Goal: Task Accomplishment & Management: Complete application form

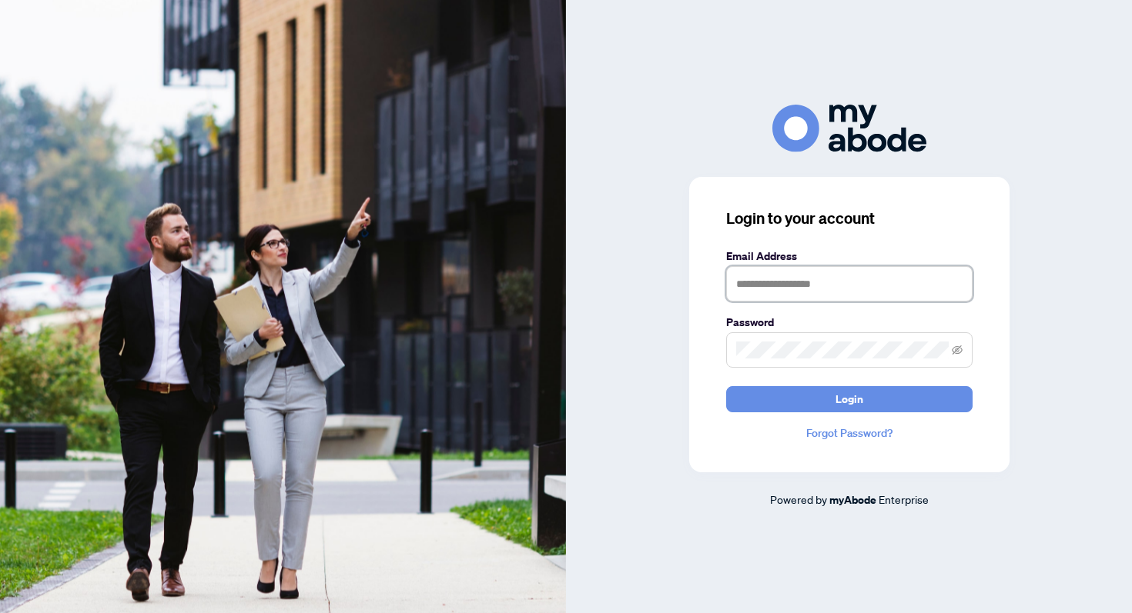
click at [749, 299] on input "text" at bounding box center [849, 283] width 246 height 35
click at [745, 288] on input "text" at bounding box center [849, 283] width 246 height 35
click at [741, 289] on input "text" at bounding box center [849, 283] width 246 height 35
type input "*"
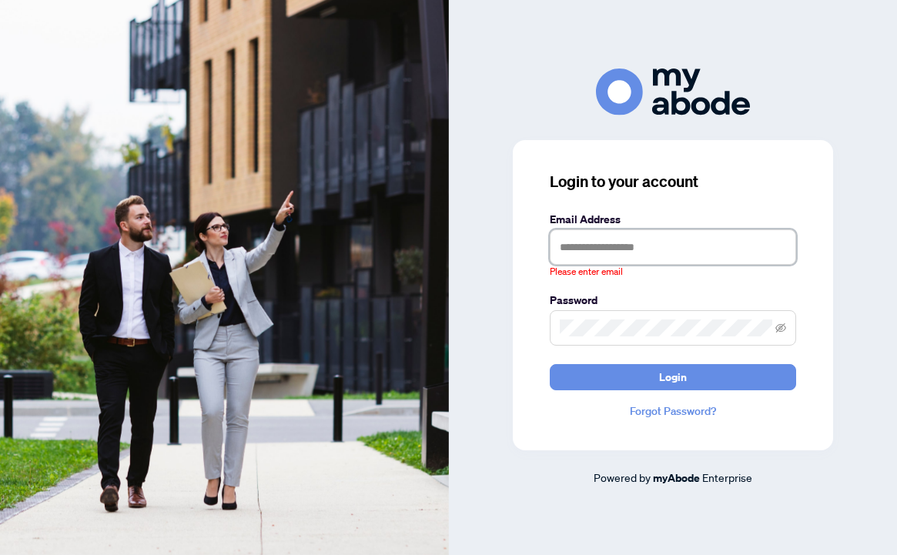
click at [614, 250] on input "text" at bounding box center [673, 246] width 246 height 35
type input "**********"
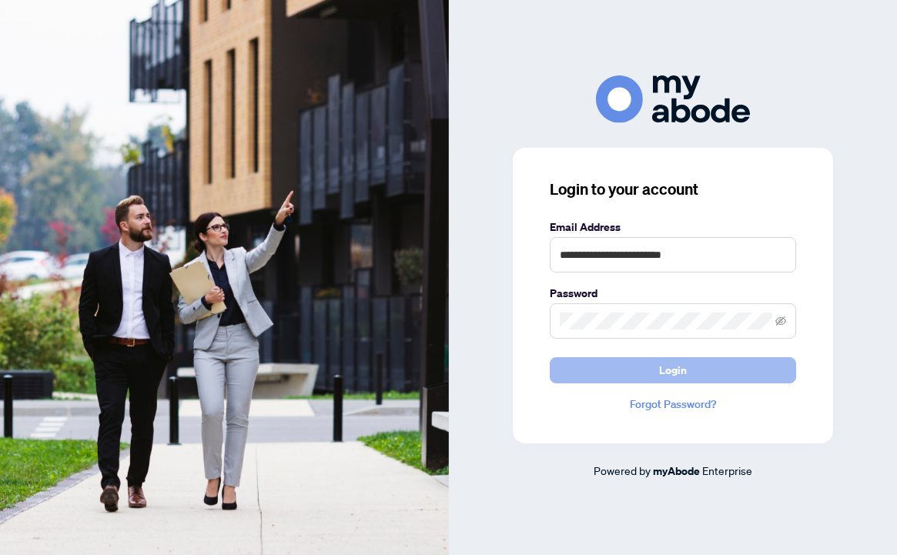
click at [593, 369] on button "Login" at bounding box center [673, 370] width 246 height 26
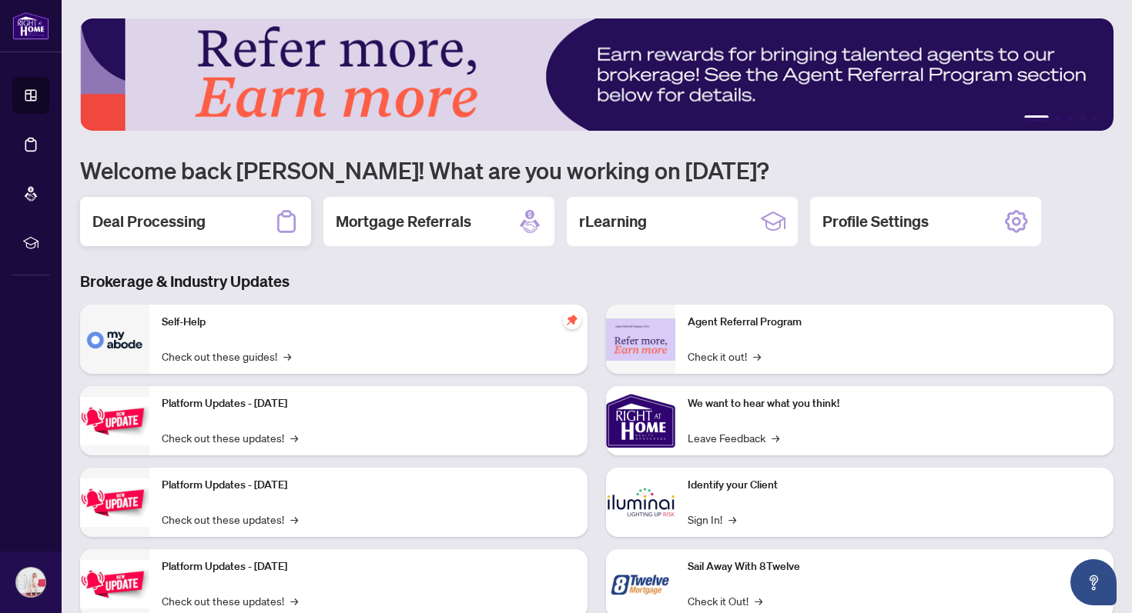
click at [207, 202] on div "Deal Processing" at bounding box center [195, 221] width 231 height 49
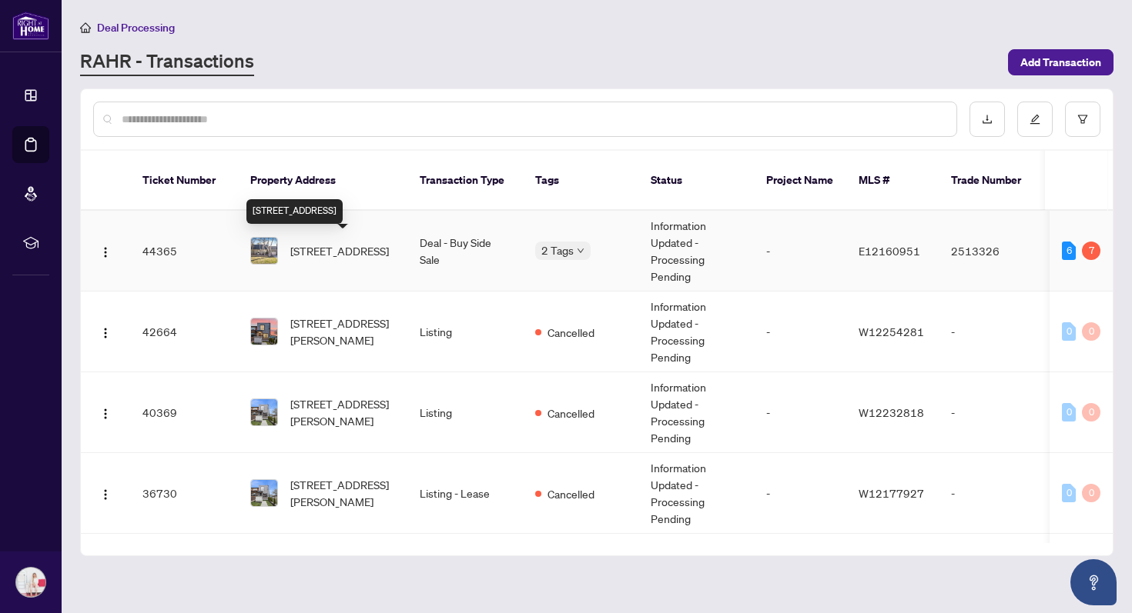
click at [326, 252] on span "[STREET_ADDRESS]" at bounding box center [339, 250] width 99 height 17
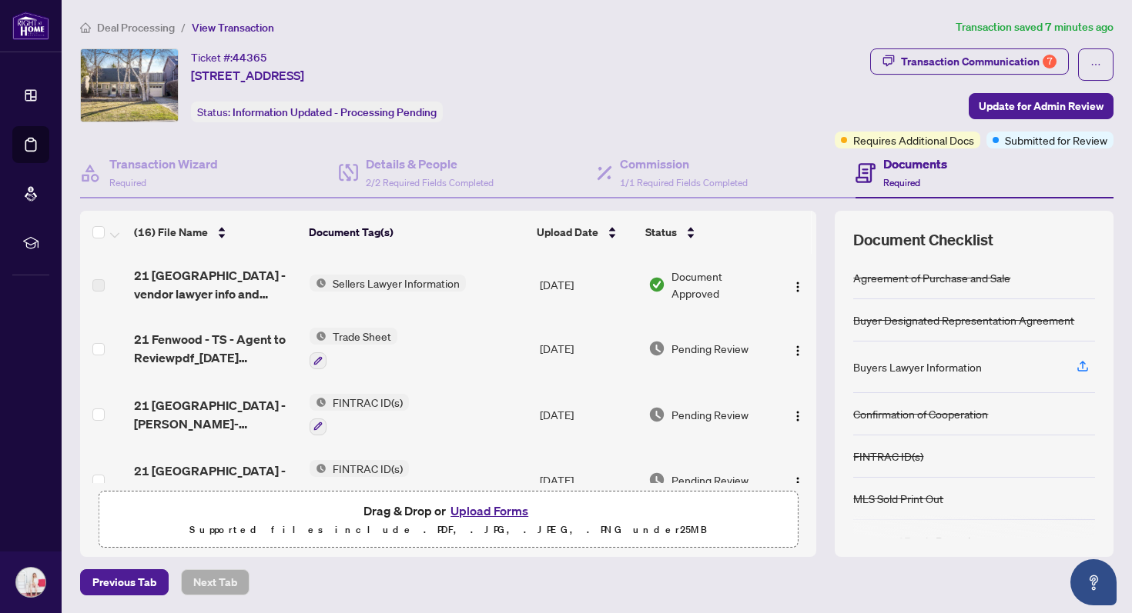
click at [468, 507] on button "Upload Forms" at bounding box center [489, 511] width 87 height 20
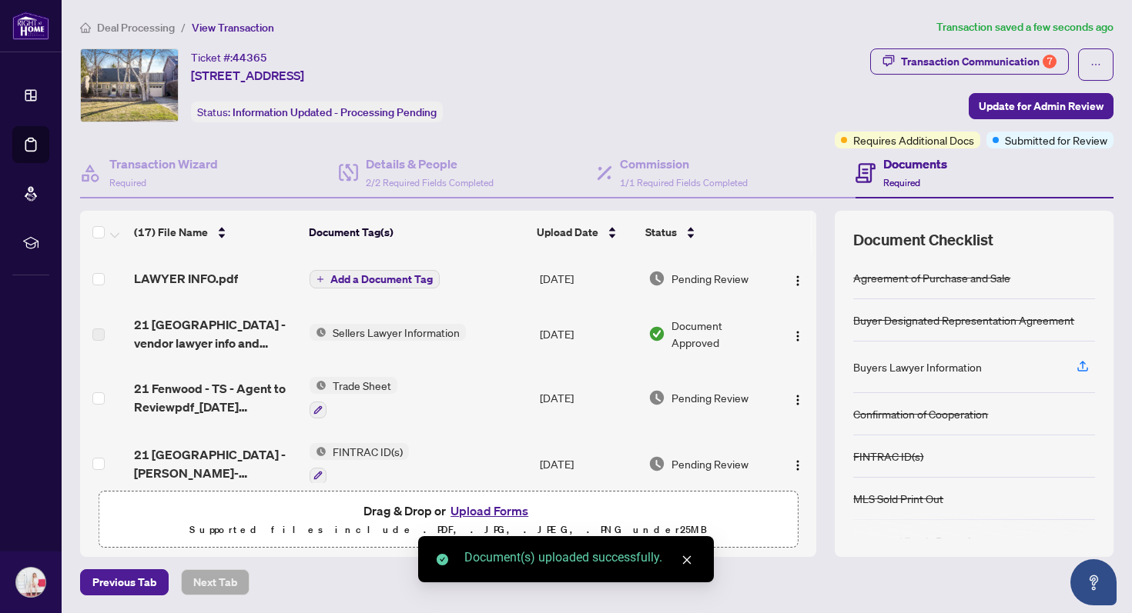
click at [389, 277] on span "Add a Document Tag" at bounding box center [381, 279] width 102 height 11
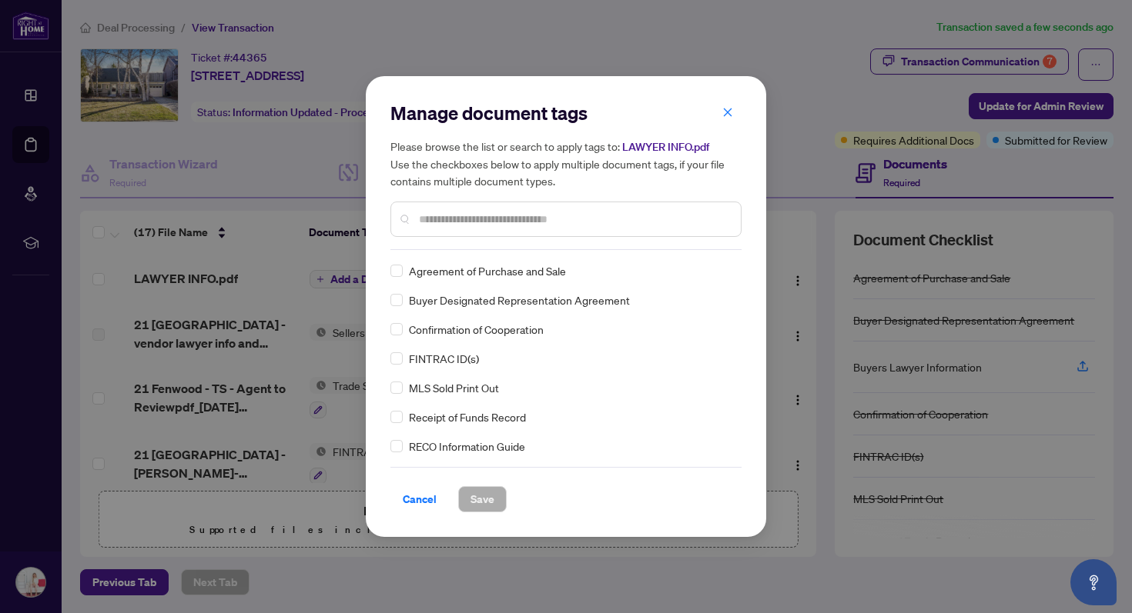
click at [450, 222] on input "text" at bounding box center [573, 219] width 309 height 17
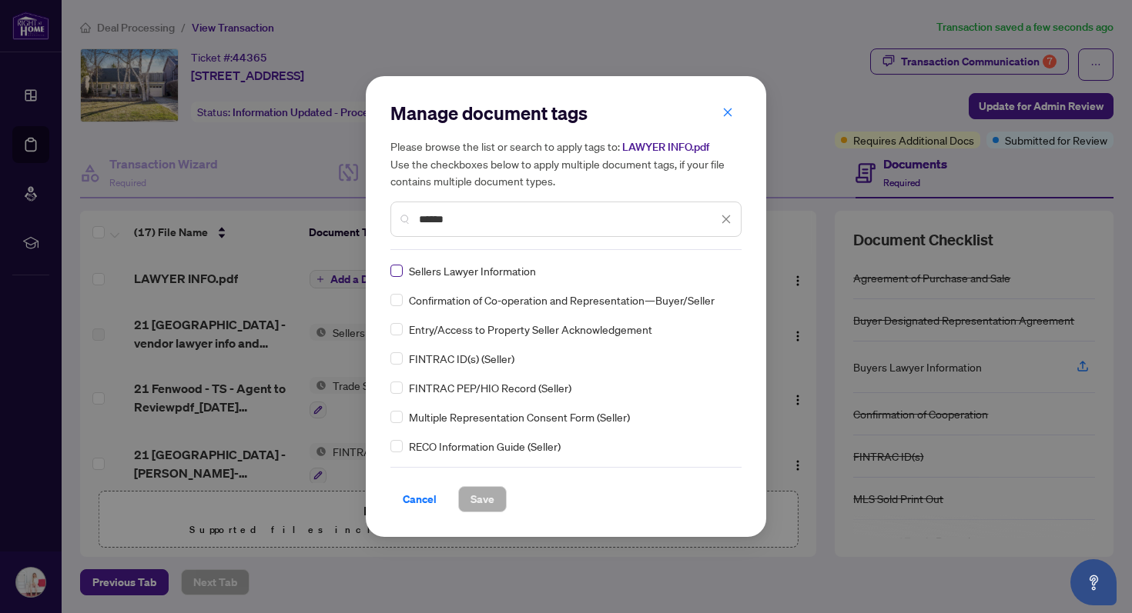
type input "******"
click at [501, 213] on input "******" at bounding box center [568, 219] width 299 height 17
click at [727, 224] on icon "close" at bounding box center [725, 219] width 11 height 11
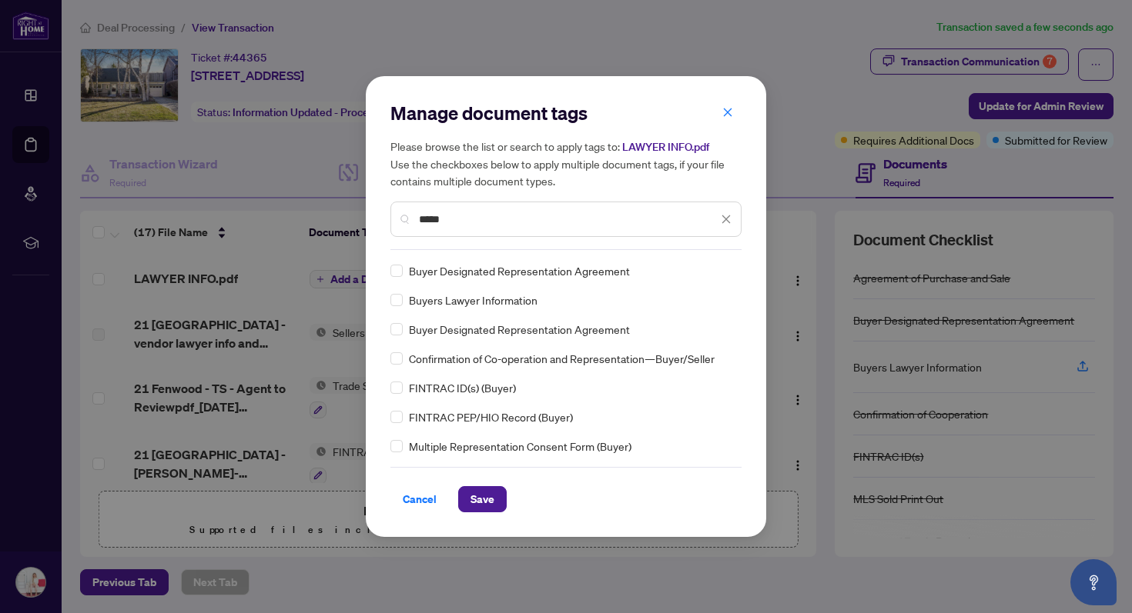
type input "*****"
click at [389, 293] on div "Manage document tags Please browse the list or search to apply tags to: LAWYER …" at bounding box center [566, 306] width 400 height 461
click at [477, 492] on span "Save" at bounding box center [482, 499] width 24 height 25
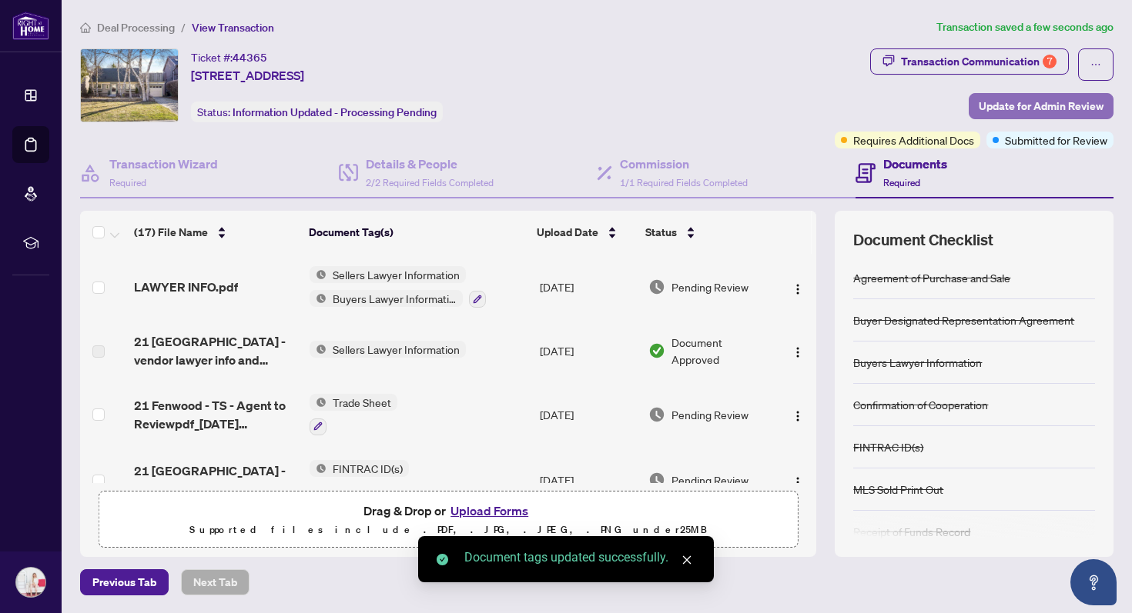
click at [1069, 100] on span "Update for Admin Review" at bounding box center [1040, 106] width 125 height 25
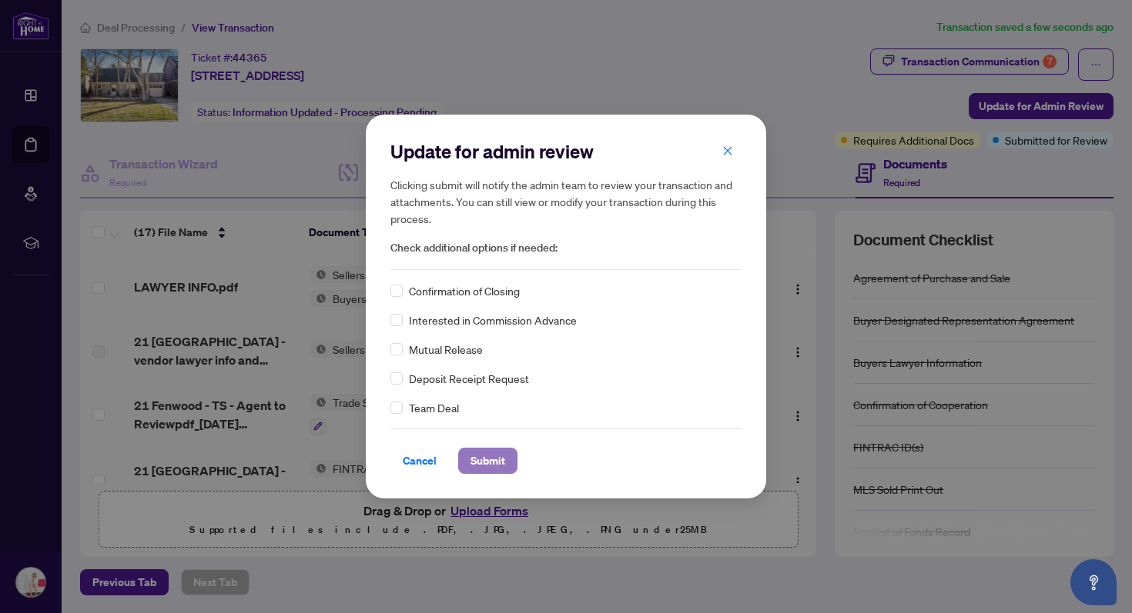
click at [483, 460] on span "Submit" at bounding box center [487, 461] width 35 height 25
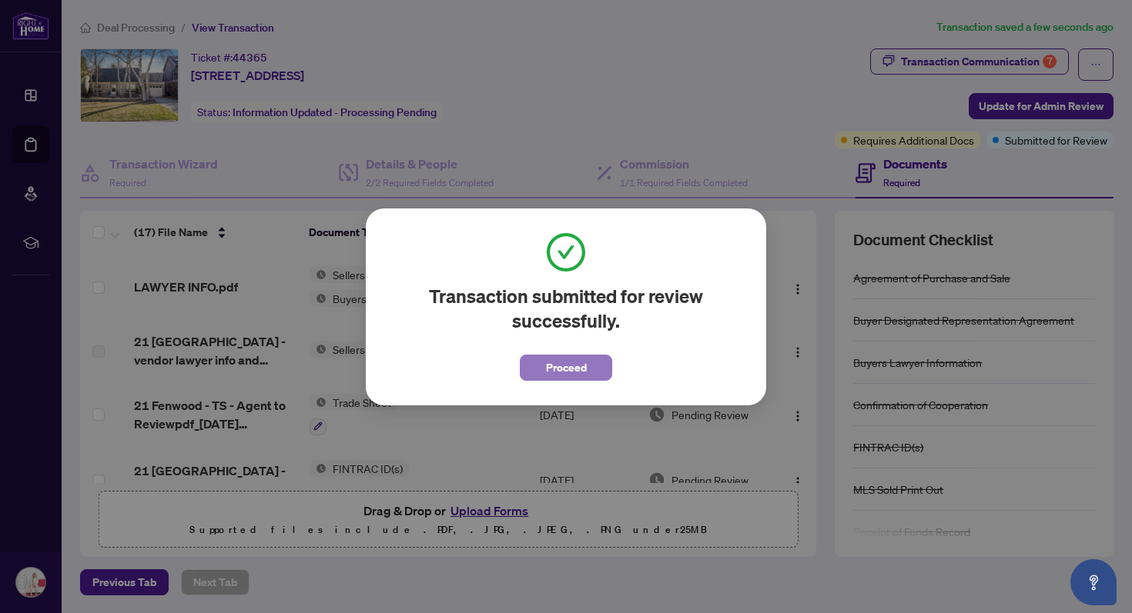
click at [562, 356] on span "Proceed" at bounding box center [566, 368] width 41 height 25
